Goal: Information Seeking & Learning: Learn about a topic

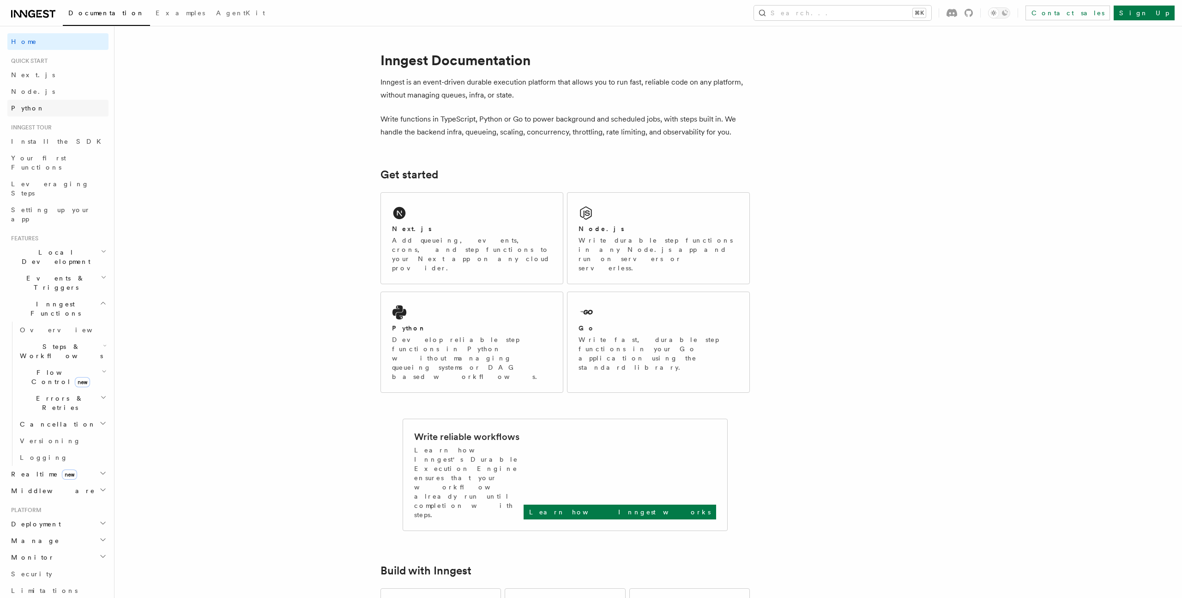
click at [48, 109] on link "Python" at bounding box center [57, 108] width 101 height 17
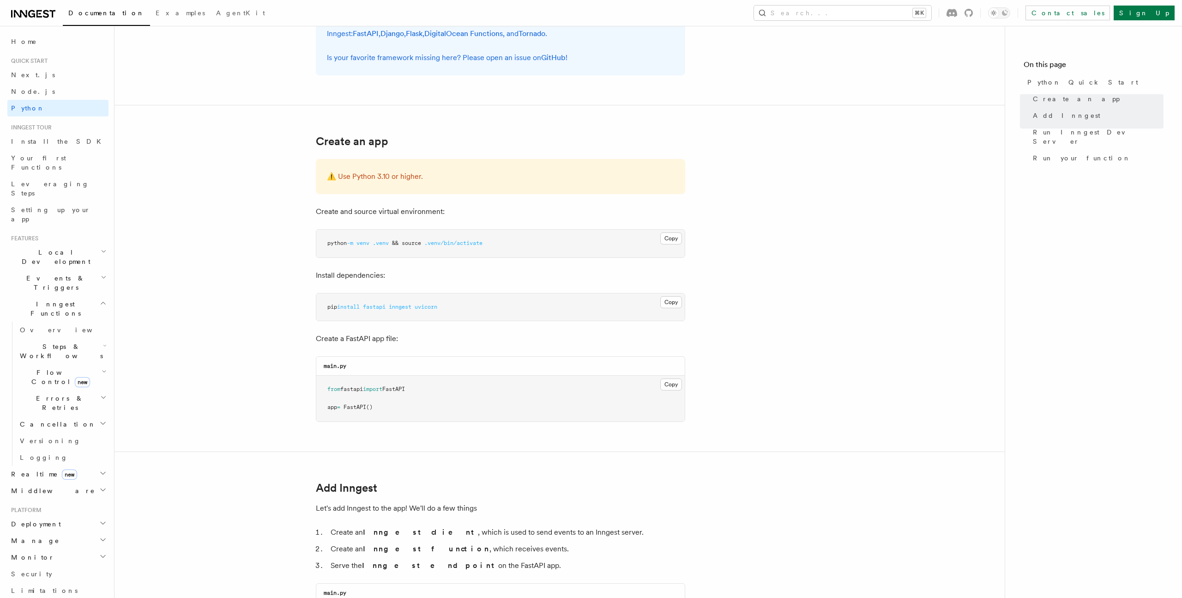
scroll to position [96, 0]
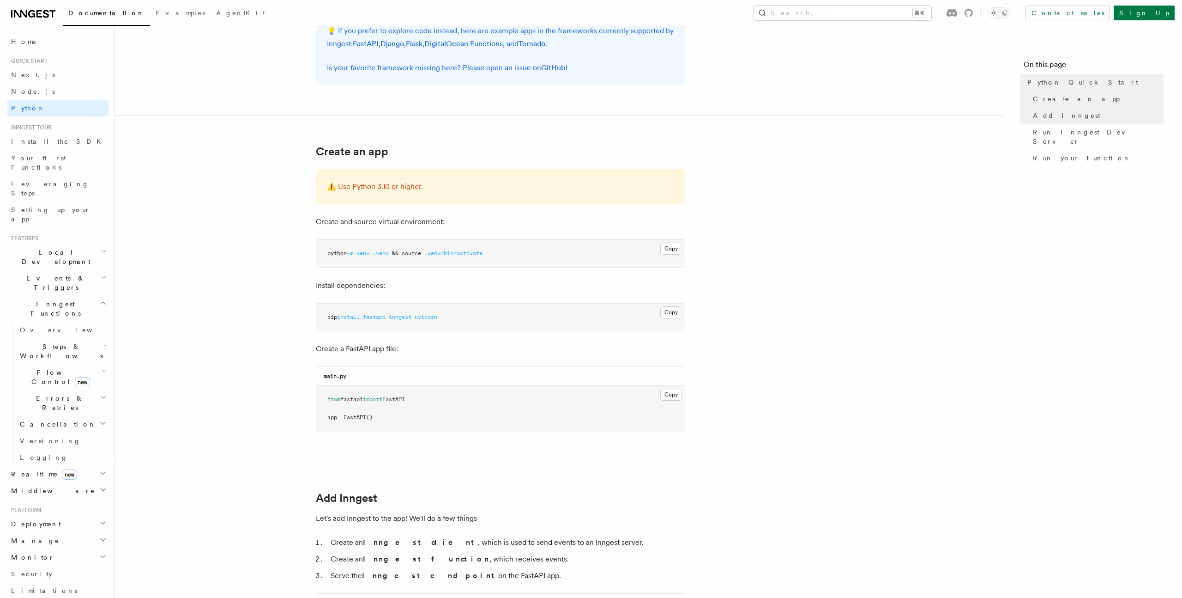
click at [82, 416] on h2 "Cancellation" at bounding box center [62, 424] width 92 height 17
click at [56, 436] on span "Overview" at bounding box center [76, 440] width 95 height 9
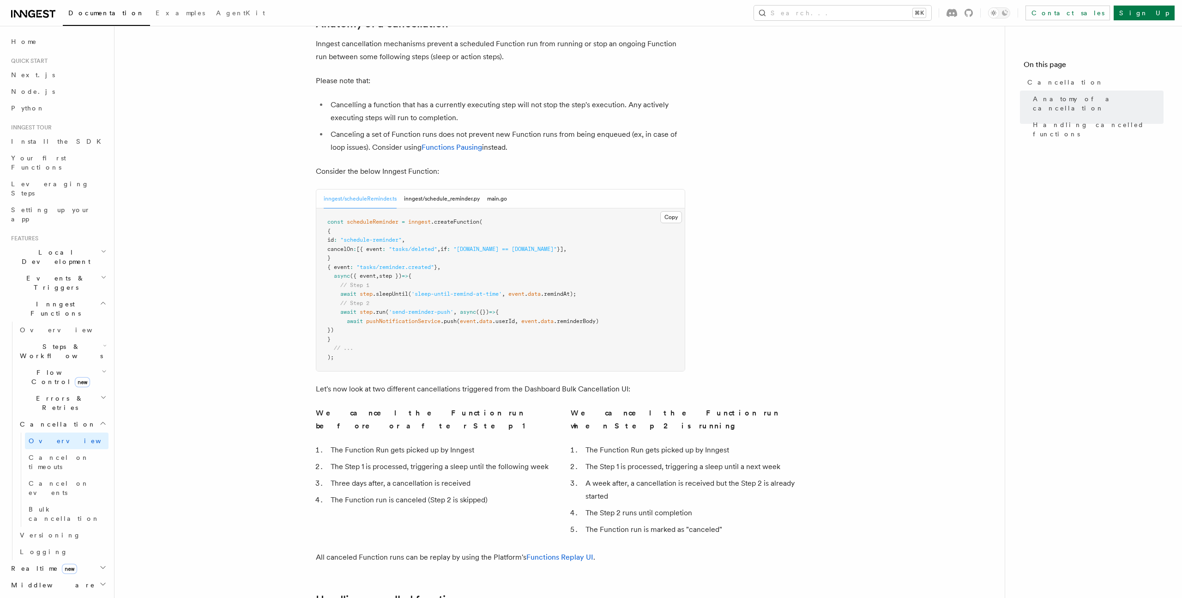
scroll to position [336, 0]
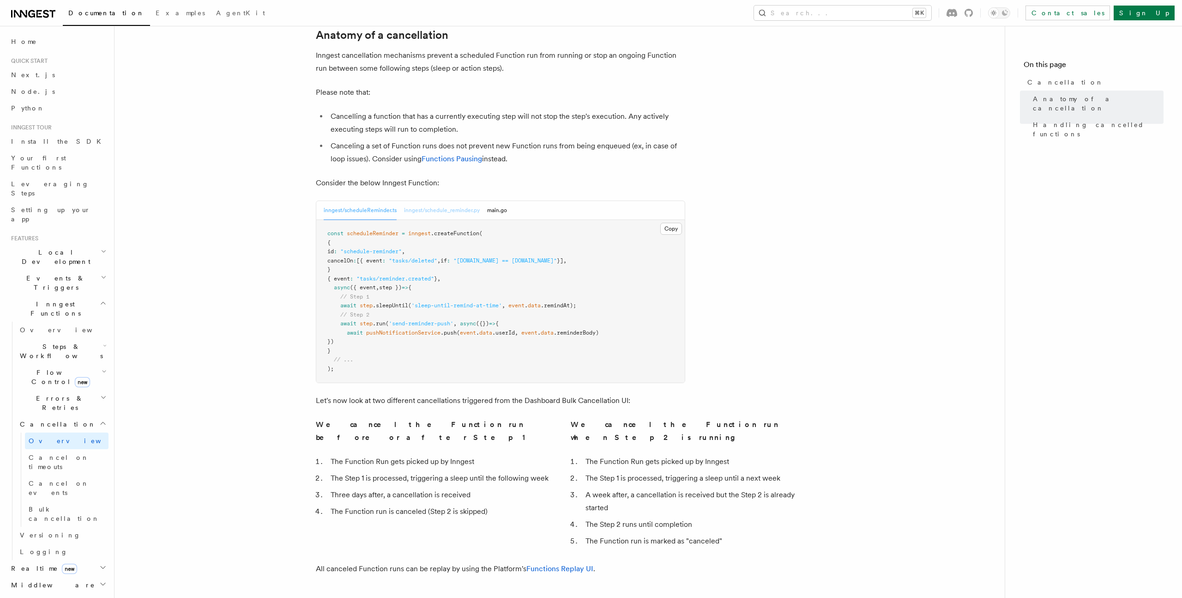
click at [452, 201] on button "inngest/schedule_reminder.py" at bounding box center [442, 210] width 76 height 19
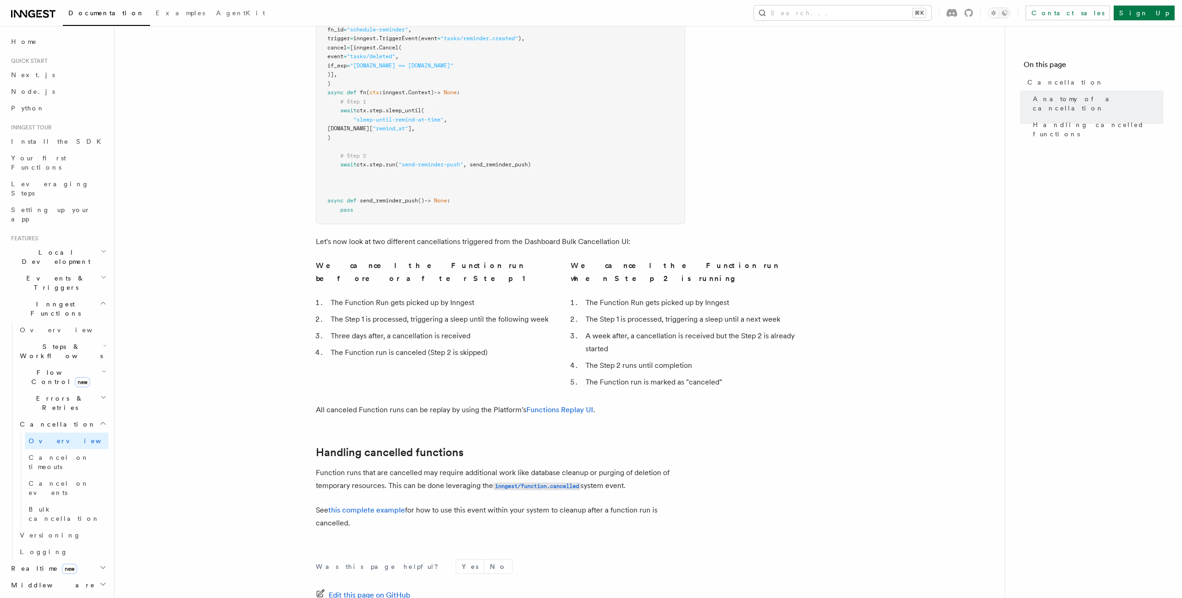
scroll to position [596, 0]
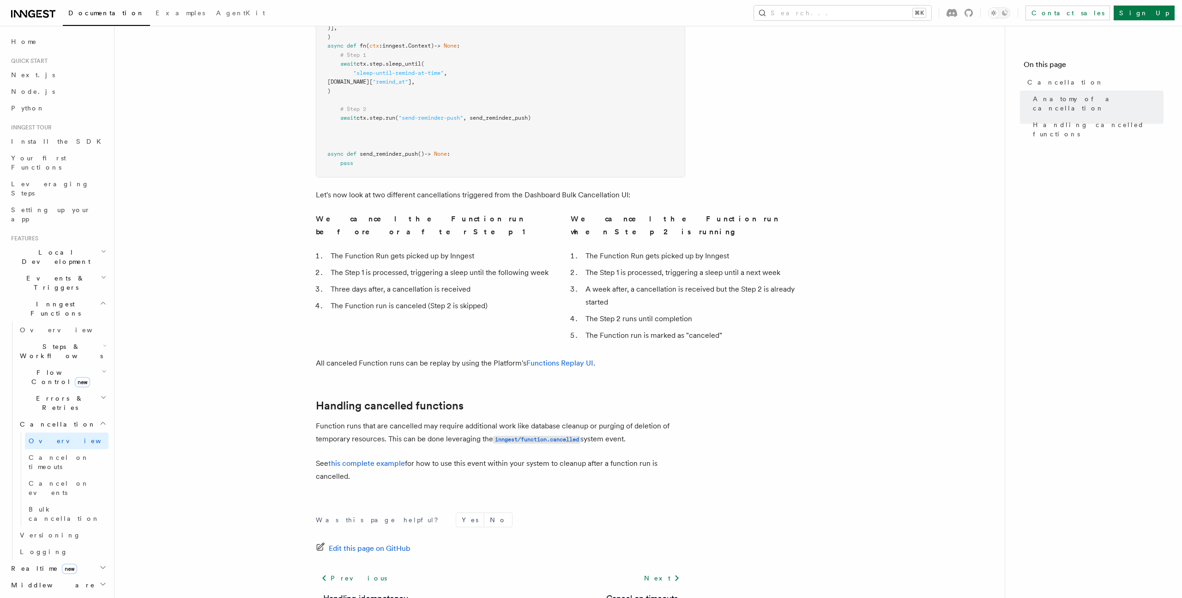
click at [53, 368] on span "Flow Control new" at bounding box center [58, 377] width 85 height 18
click at [53, 425] on link "Concurrency" at bounding box center [67, 433] width 84 height 17
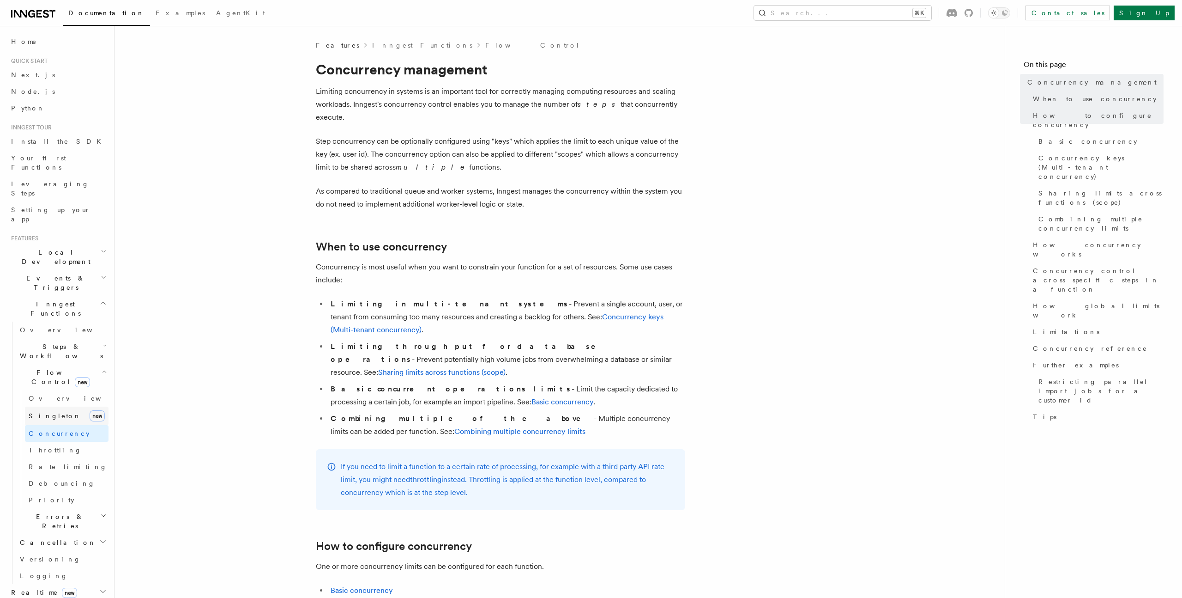
click at [61, 406] on link "[PERSON_NAME] new" at bounding box center [67, 415] width 84 height 18
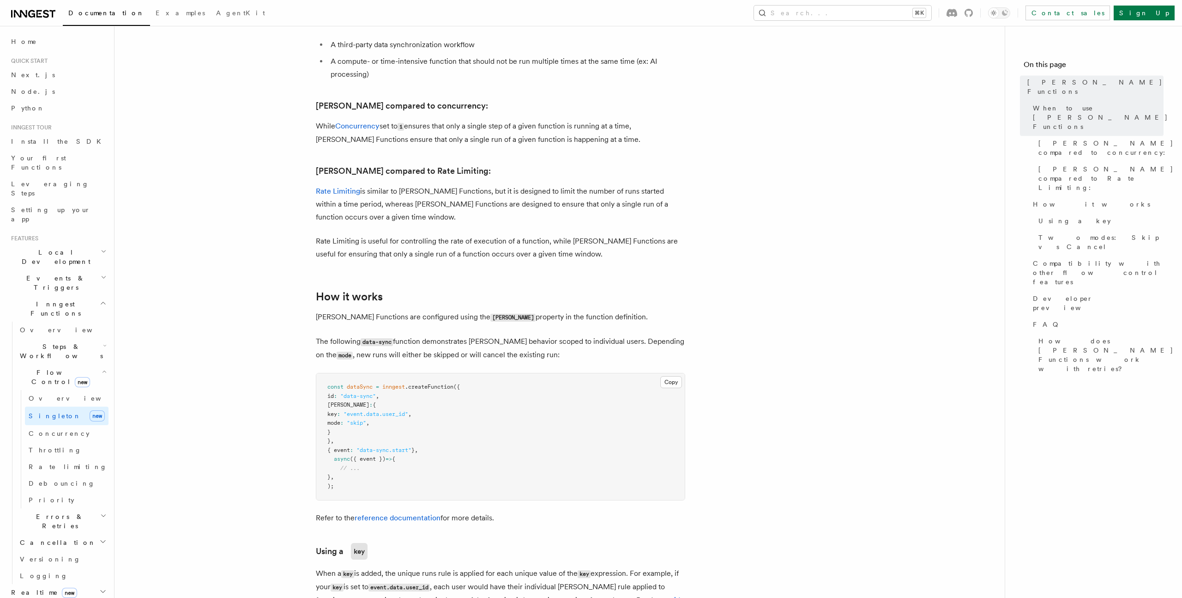
scroll to position [555, 0]
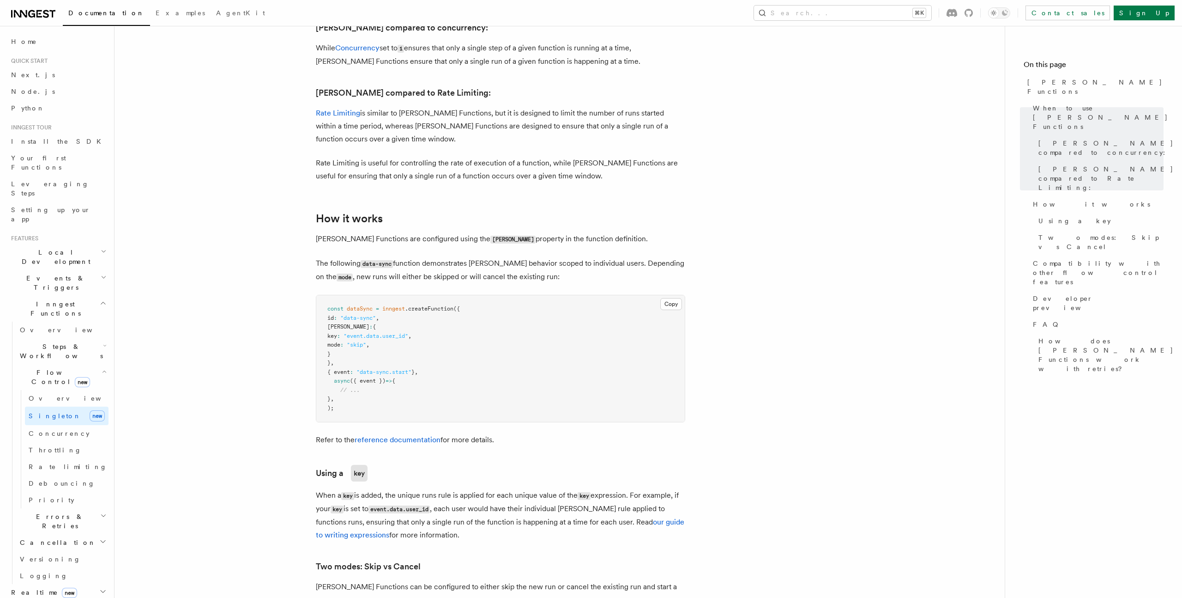
click at [411, 369] on span ""data-sync.start"" at bounding box center [384, 372] width 55 height 6
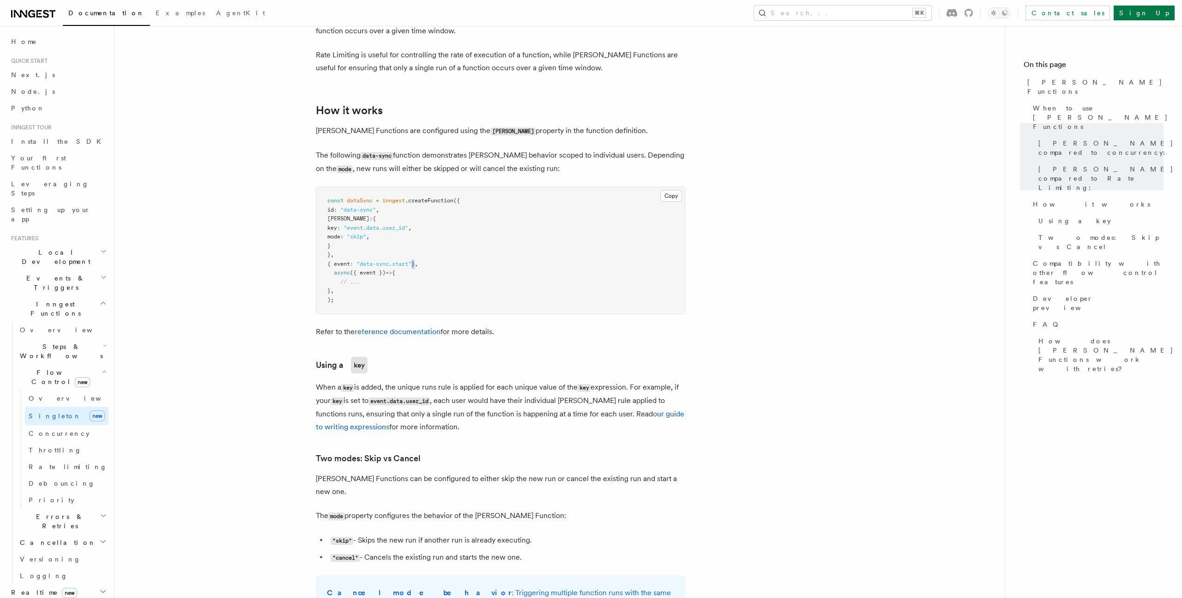
scroll to position [664, 0]
click at [75, 458] on link "Rate limiting" at bounding box center [67, 466] width 84 height 17
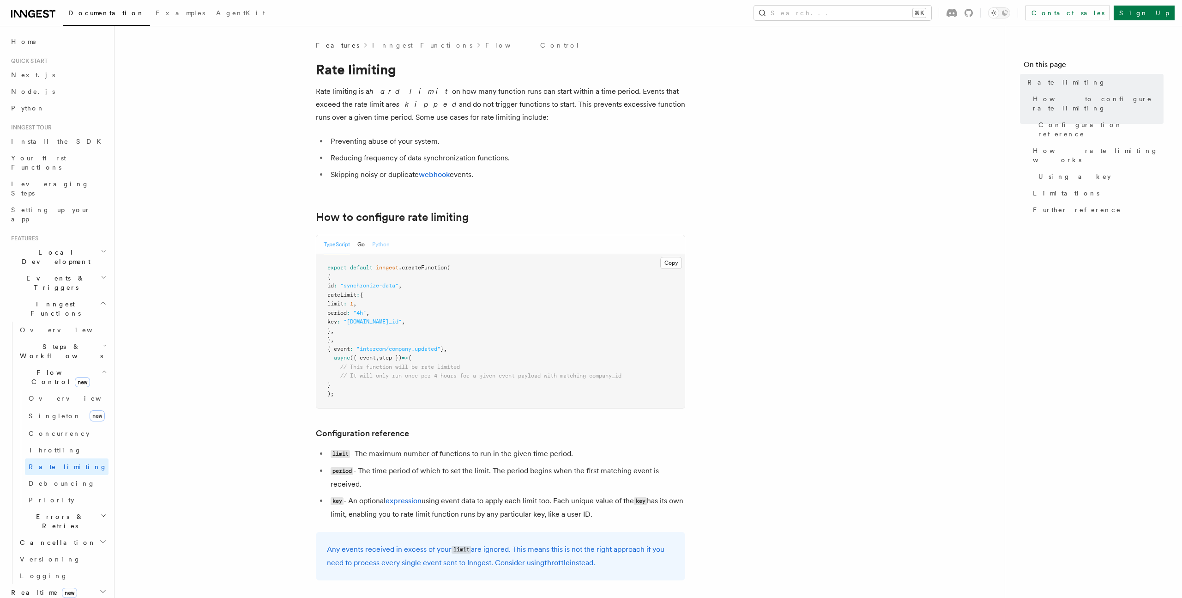
click at [382, 242] on button "Python" at bounding box center [381, 244] width 18 height 19
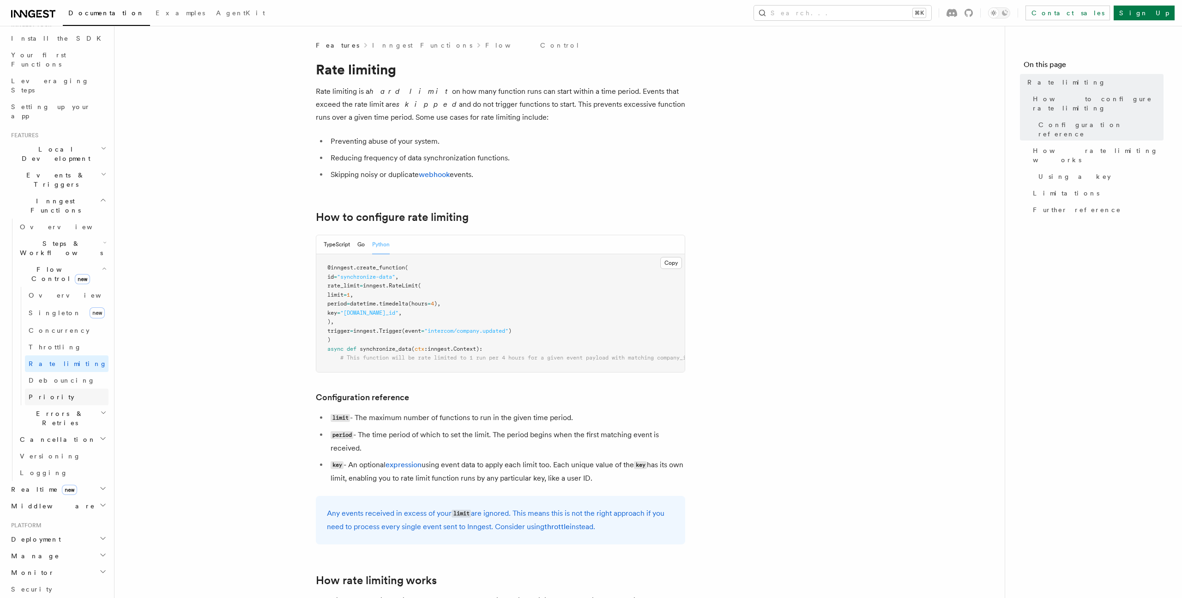
scroll to position [109, 0]
click at [60, 491] on h2 "Middleware" at bounding box center [57, 499] width 101 height 17
click at [62, 474] on h2 "Realtime new" at bounding box center [57, 482] width 101 height 17
click at [60, 491] on link "Overview" at bounding box center [62, 499] width 92 height 17
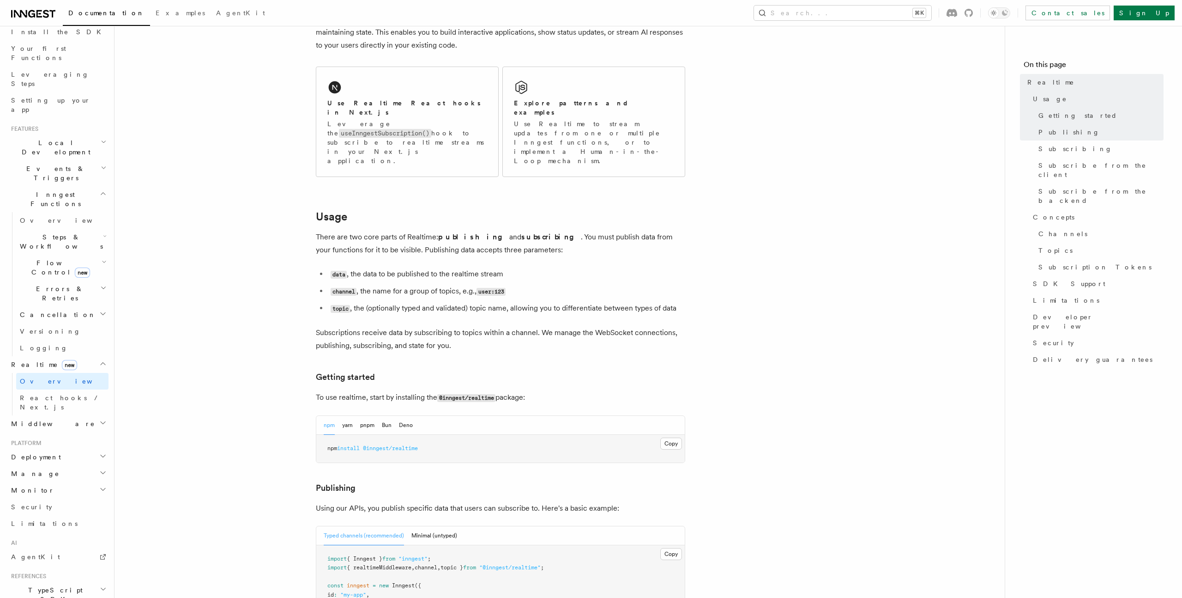
scroll to position [135, 0]
click at [375, 415] on div "npm yarn pnpm Bun [PERSON_NAME]" at bounding box center [368, 424] width 89 height 19
click at [370, 415] on button "pnpm" at bounding box center [367, 424] width 14 height 19
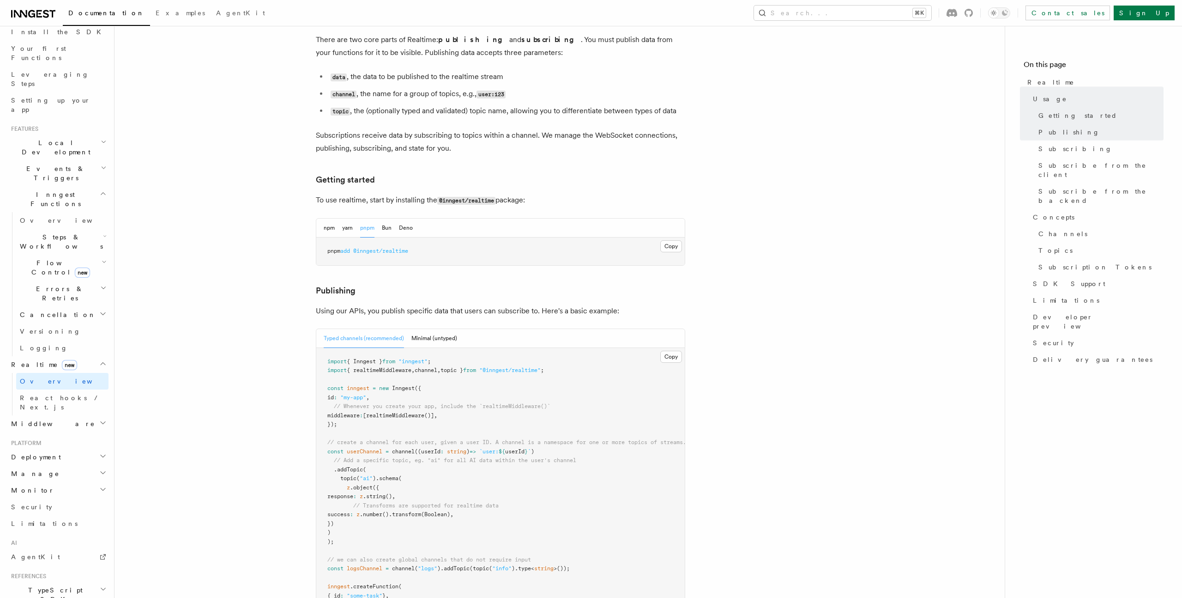
scroll to position [337, 0]
